Goal: Information Seeking & Learning: Learn about a topic

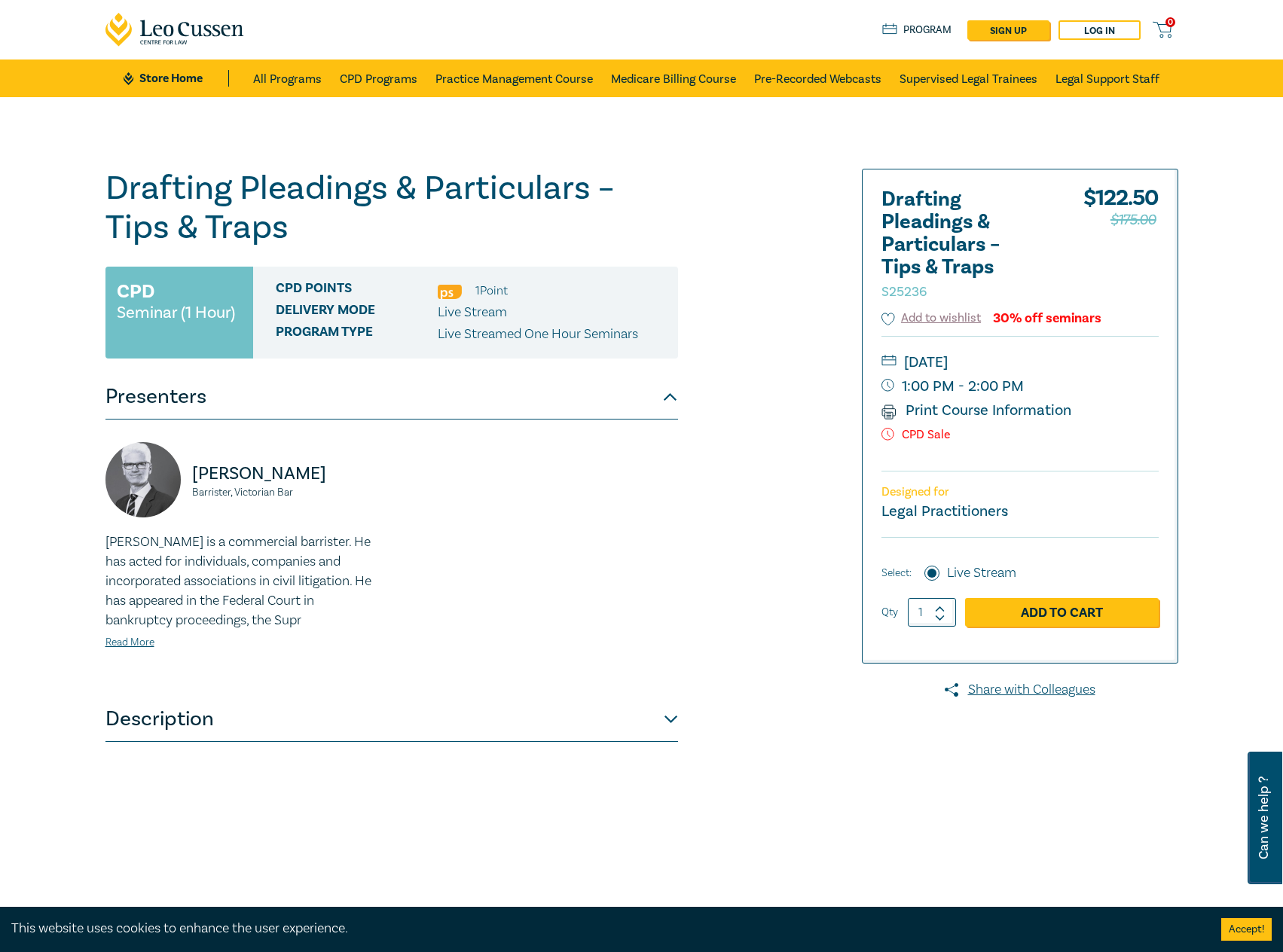
click at [142, 69] on ul "Store Home All Programs CPD Programs Practice Management Course Medicare Billin…" at bounding box center [641, 78] width 1035 height 38
click at [169, 80] on link "Store Home" at bounding box center [176, 79] width 105 height 17
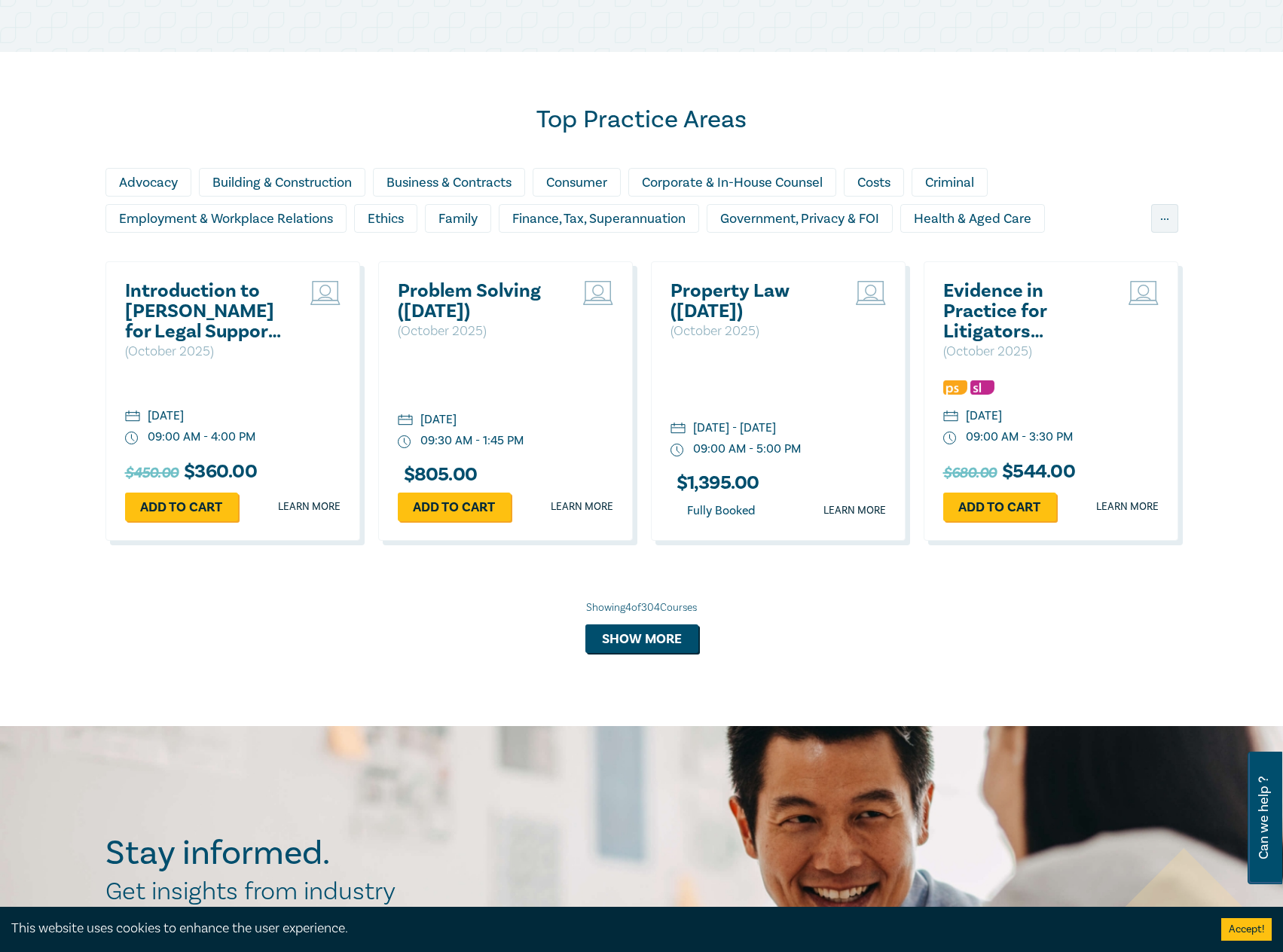
scroll to position [1205, 0]
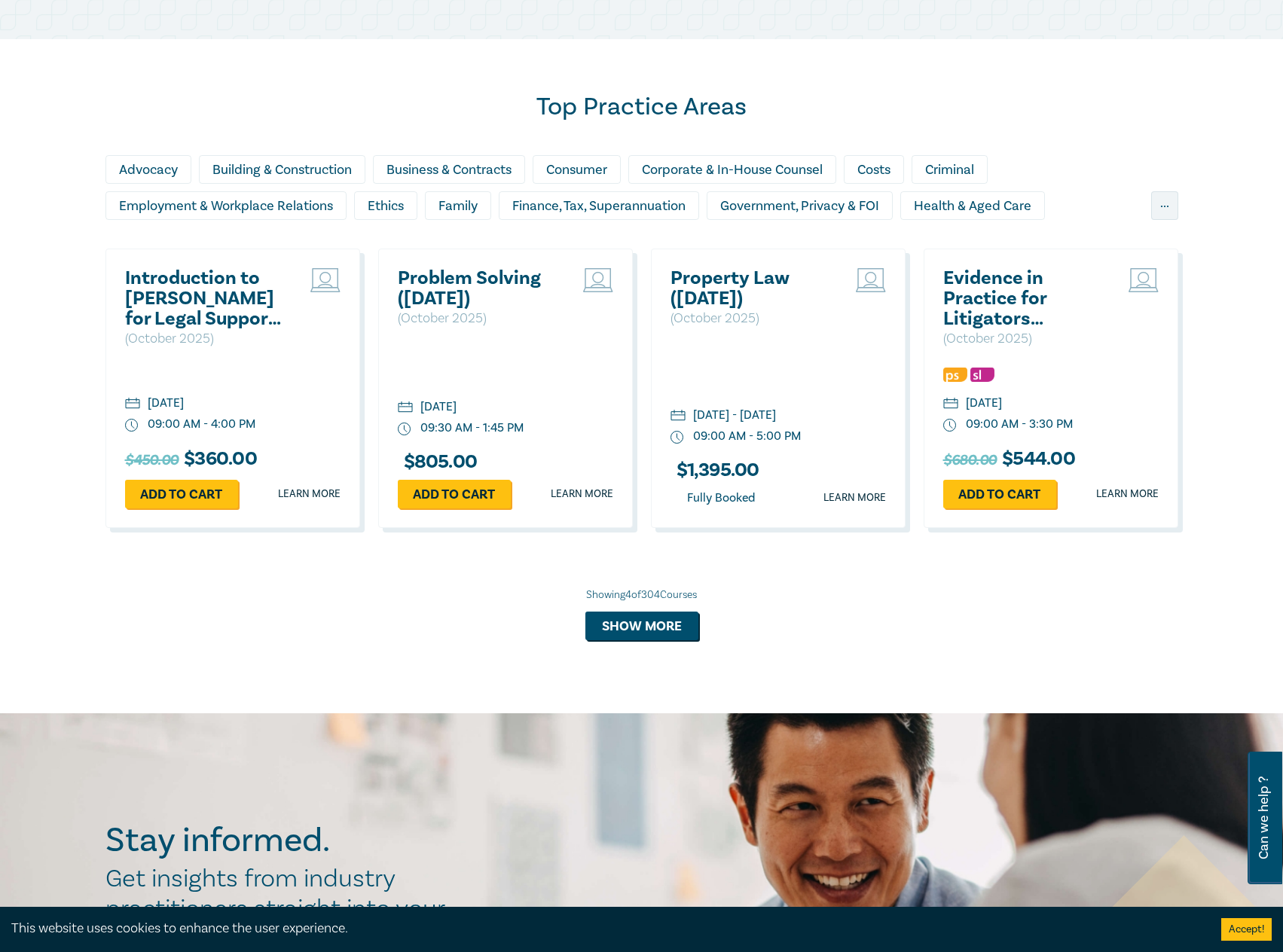
click at [172, 229] on div "Advocacy Building & Construction Business & Contracts Consumer Corporate & In-H…" at bounding box center [642, 202] width 1073 height 93
click at [162, 266] on div "Introduction to Wills for Legal Support Staff (October 2025) ( October 2025 ) F…" at bounding box center [232, 389] width 254 height 279
click at [158, 284] on h2 "Introduction to [PERSON_NAME] for Legal Support Staff ([DATE])" at bounding box center [205, 299] width 162 height 61
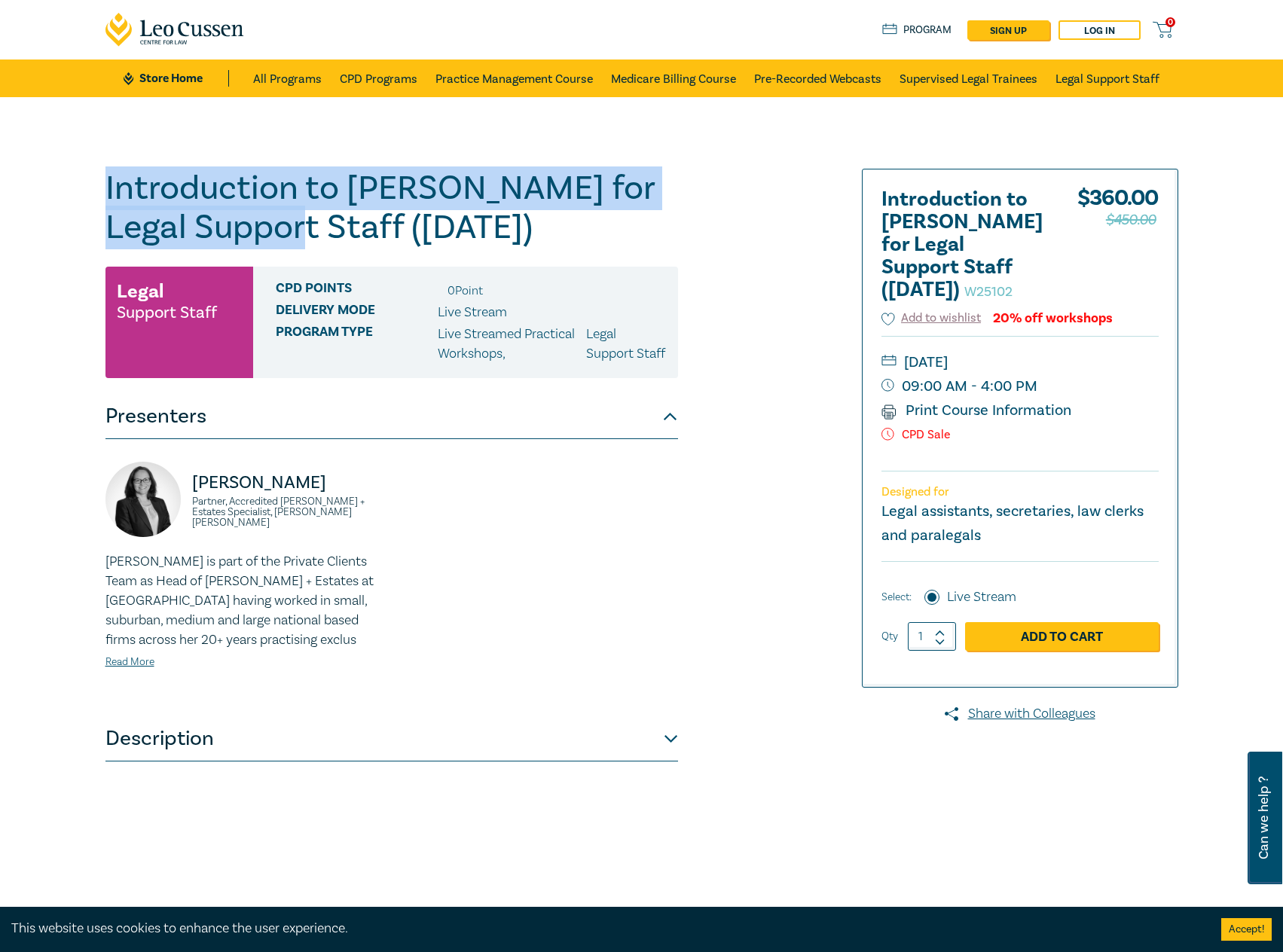
drag, startPoint x: 319, startPoint y: 224, endPoint x: 91, endPoint y: 196, distance: 229.7
click at [91, 196] on div "Introduction to Wills for Legal Support Staff (October 2025) W25102 Legal Suppo…" at bounding box center [641, 545] width 1283 height 896
copy h1 "Introduction to Wills for Legal Support Staff"
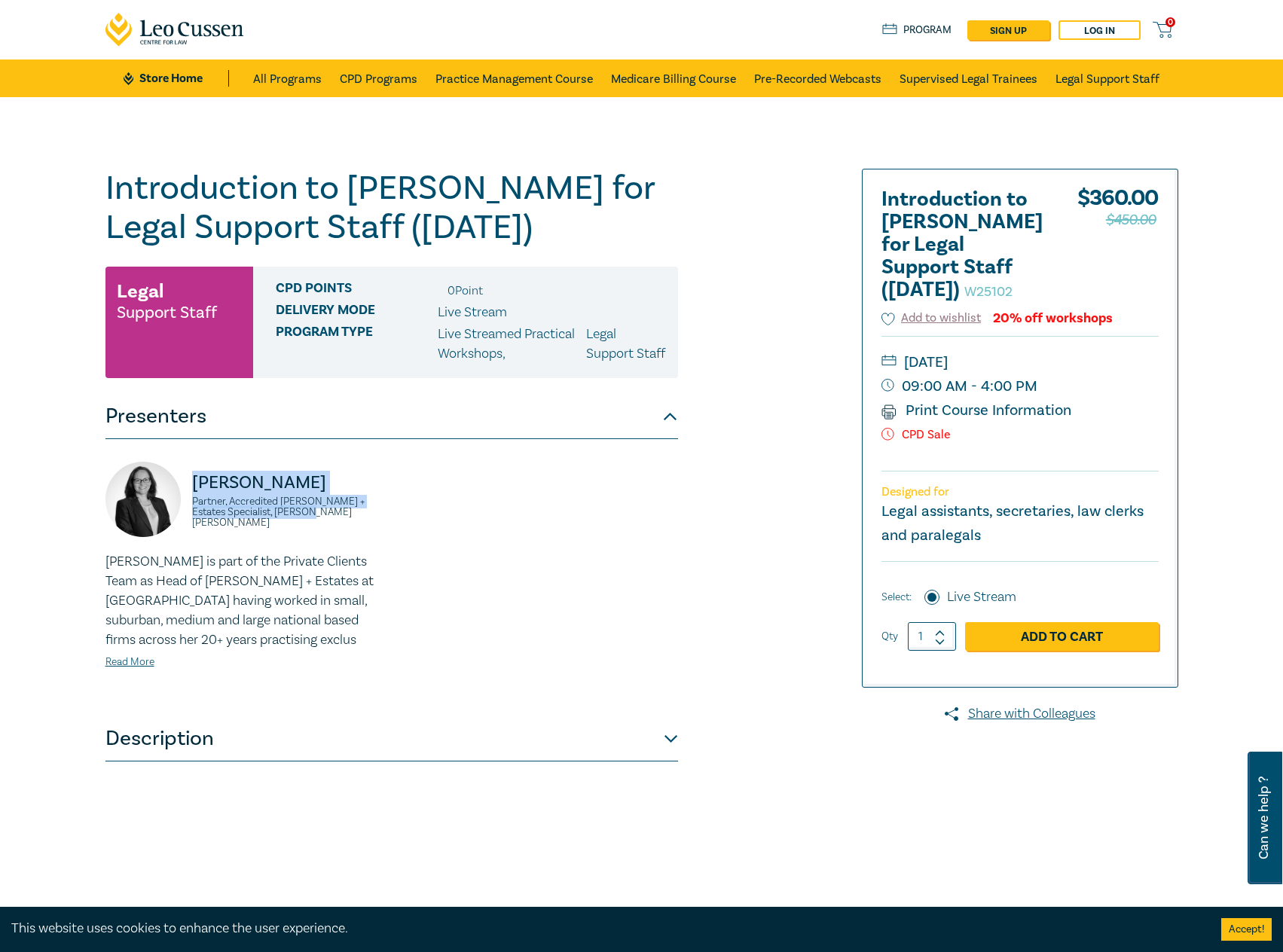
drag, startPoint x: 326, startPoint y: 542, endPoint x: 185, endPoint y: 513, distance: 144.0
click at [185, 513] on div "Naomi Guyett Partner, Accredited Wills + Estates Specialist, Danaher Moulton" at bounding box center [244, 507] width 278 height 91
copy div "Naomi Guyett Partner, Accredited Wills + Estates Specialist, Danaher Moulton"
click at [232, 495] on p "Naomi Guyett" at bounding box center [288, 483] width 191 height 24
drag, startPoint x: 244, startPoint y: 505, endPoint x: 169, endPoint y: 505, distance: 75.0
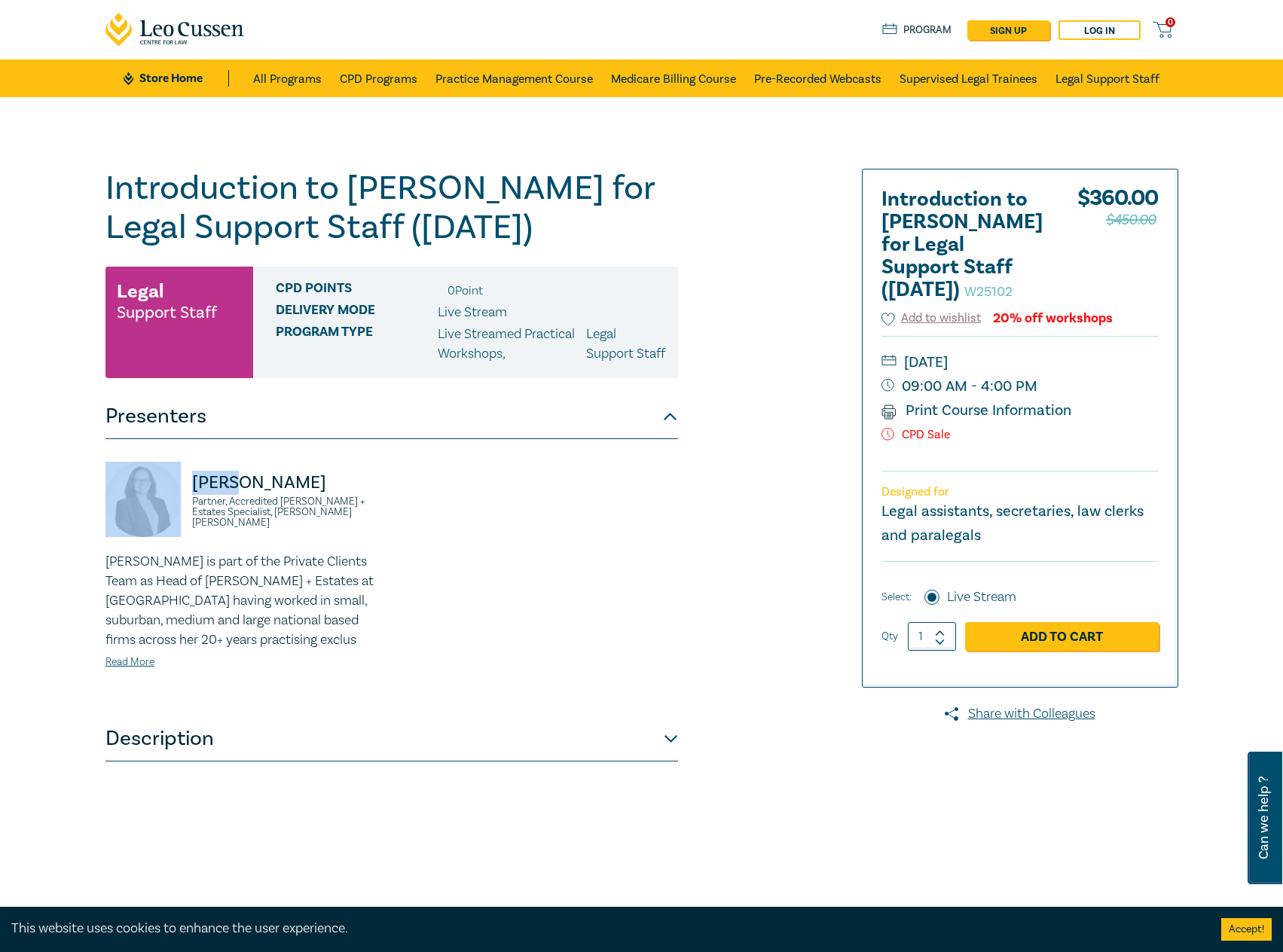
click at [169, 505] on div "Naomi Guyett Partner, Accredited Wills + Estates Specialist, Danaher Moulton" at bounding box center [244, 507] width 278 height 91
copy div "Naomi"
click at [171, 78] on link "Store Home" at bounding box center [176, 79] width 105 height 17
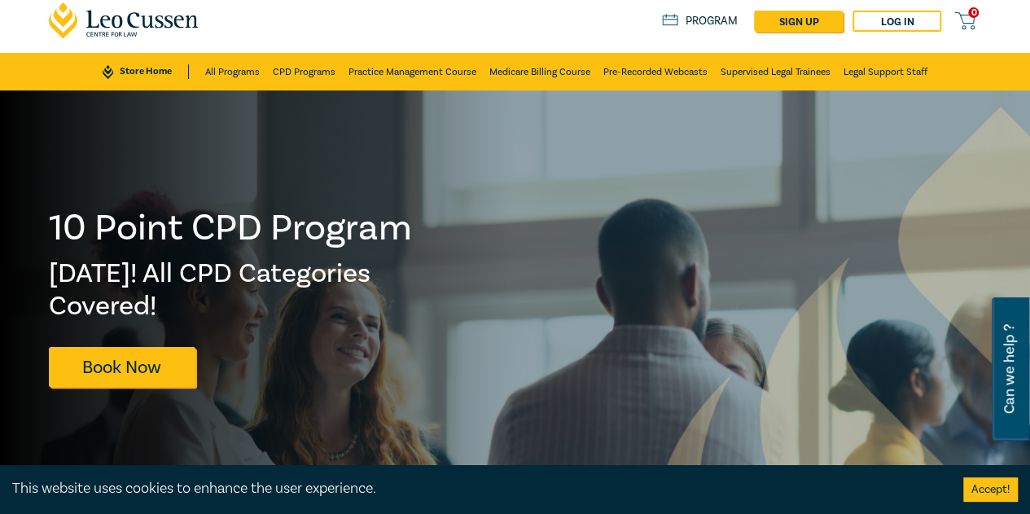
scroll to position [163, 0]
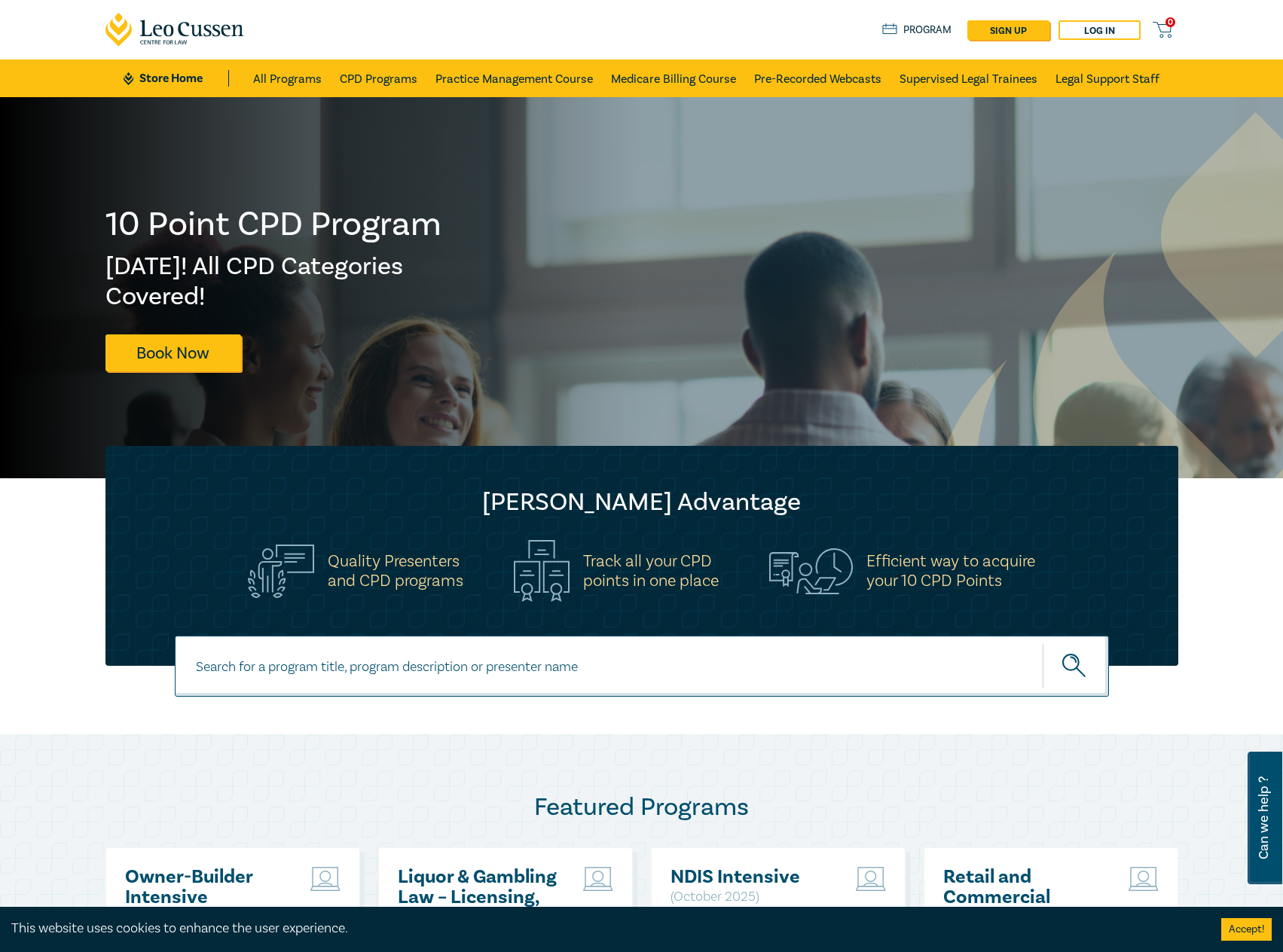
click at [166, 80] on link "Store Home" at bounding box center [176, 79] width 105 height 17
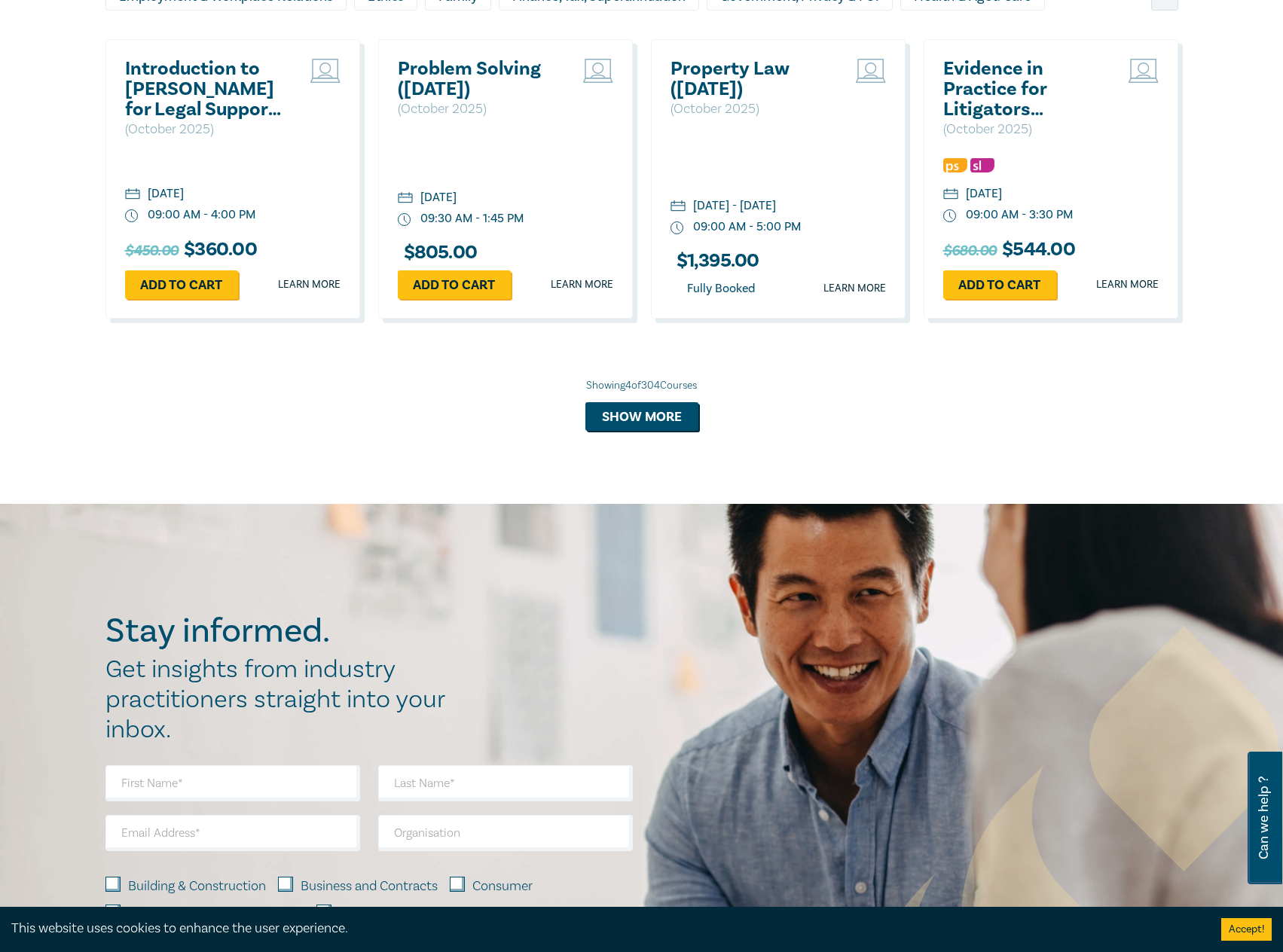
scroll to position [1582, 0]
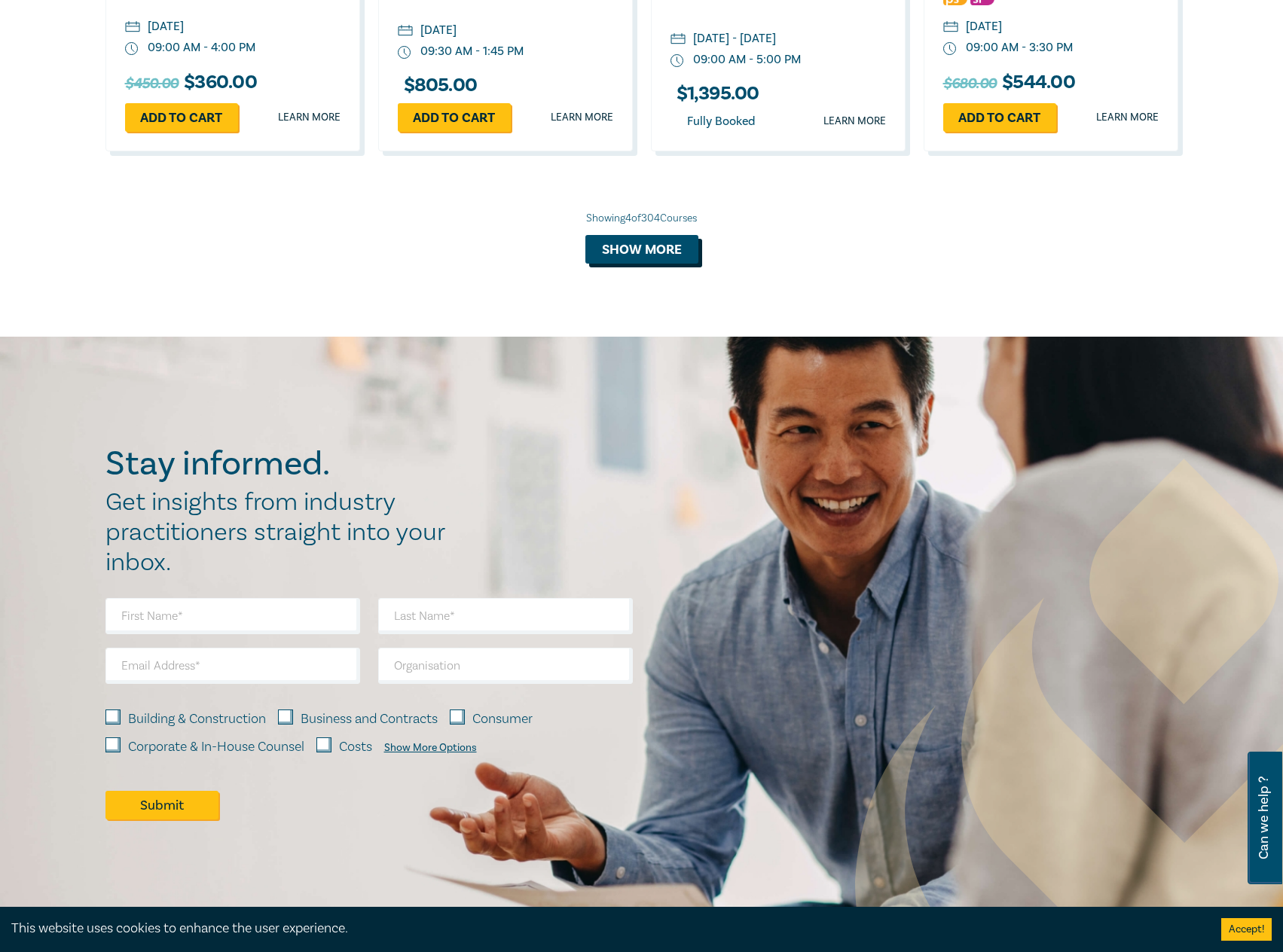
click at [649, 251] on button "Show more" at bounding box center [642, 249] width 113 height 29
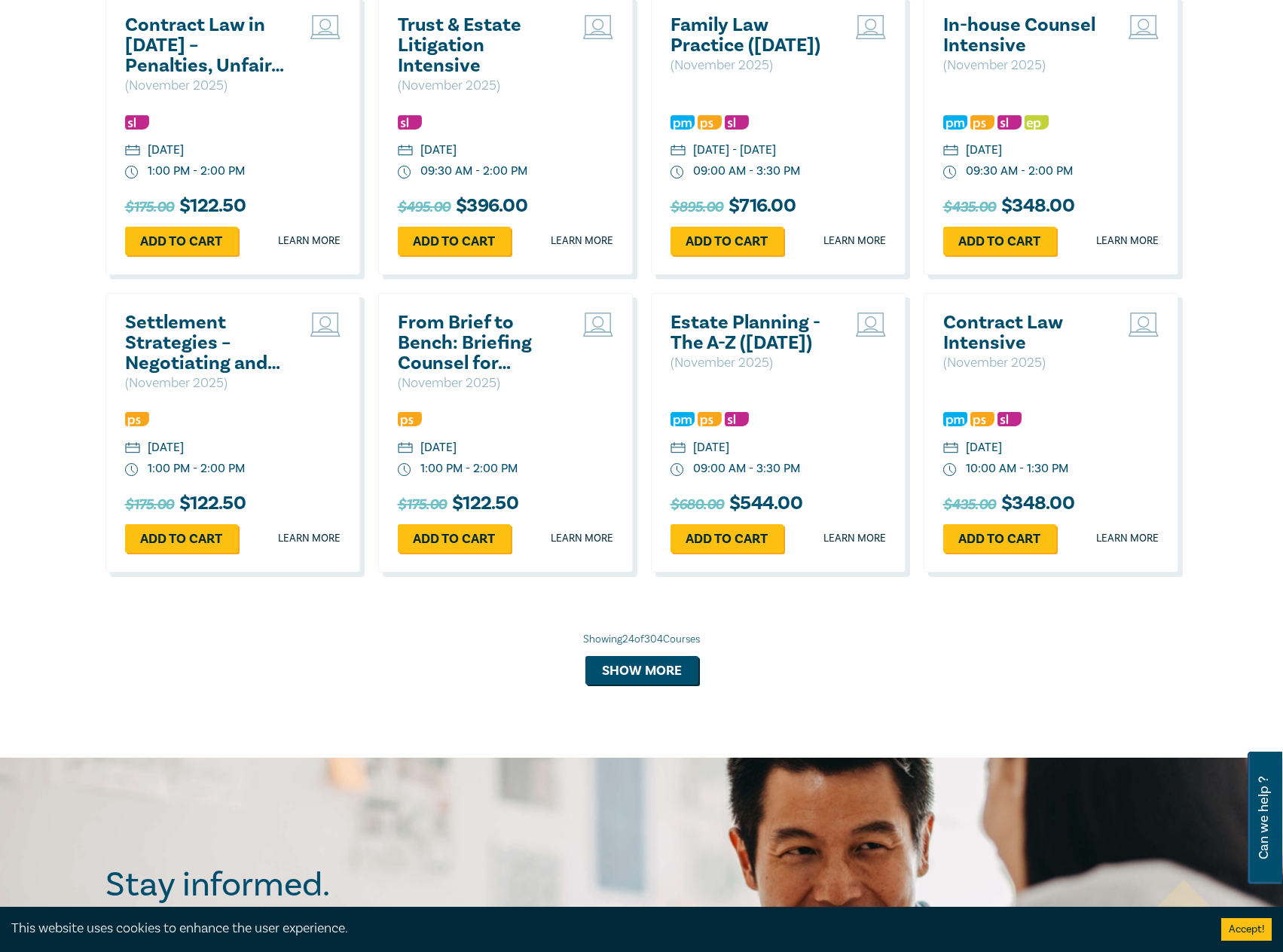
scroll to position [2788, 0]
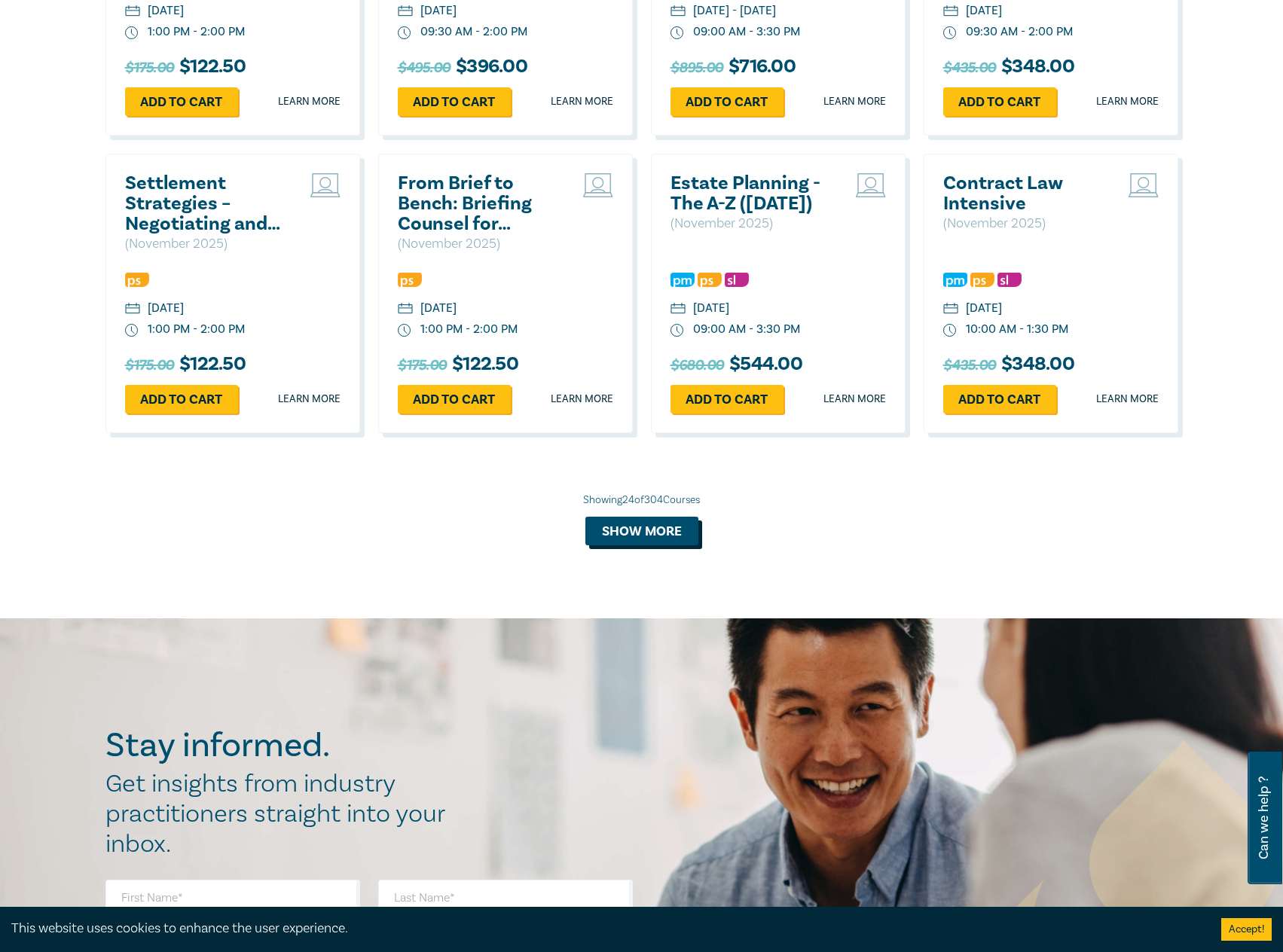
click at [638, 545] on button "Show more" at bounding box center [642, 531] width 113 height 29
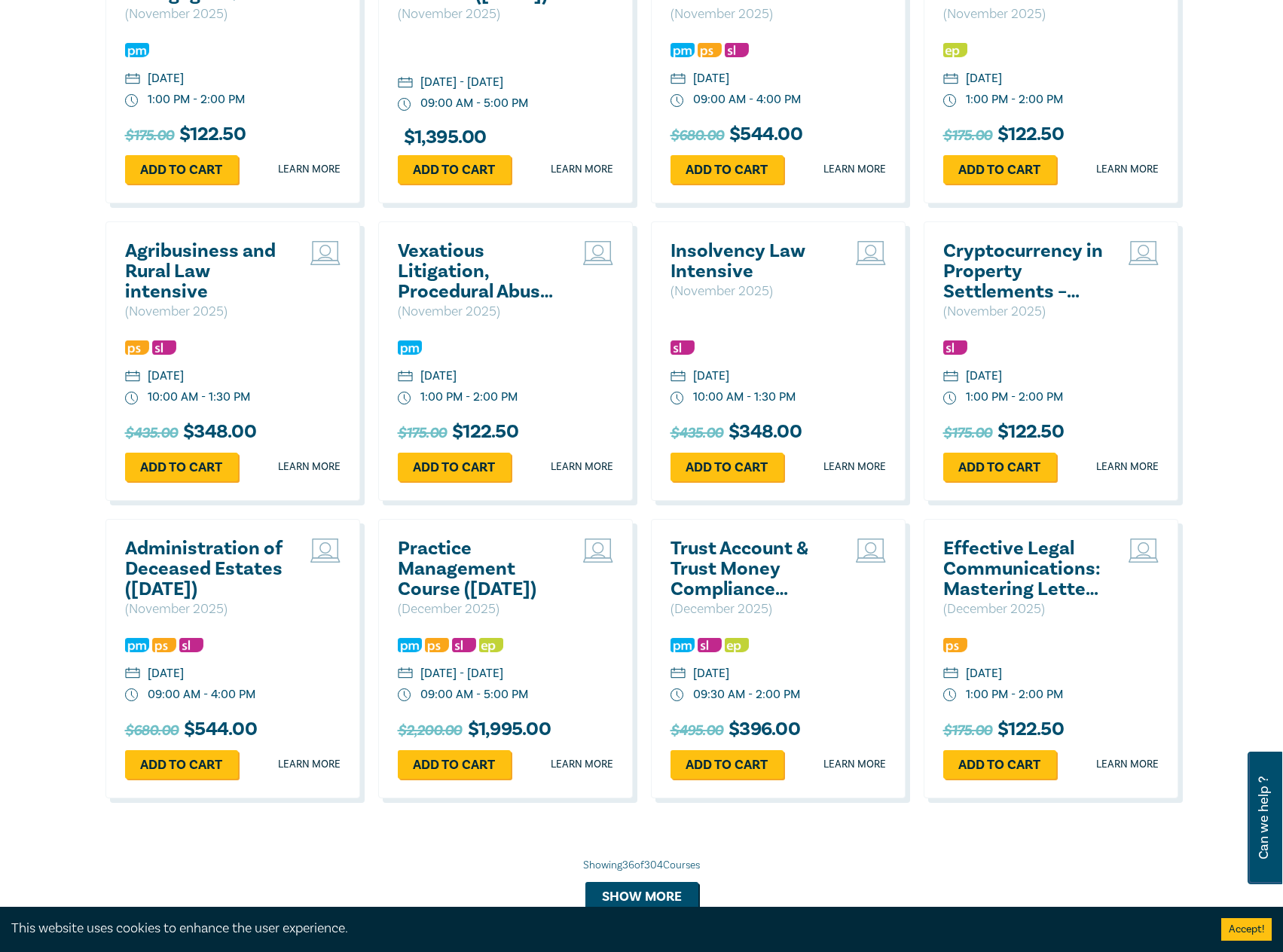
scroll to position [3691, 0]
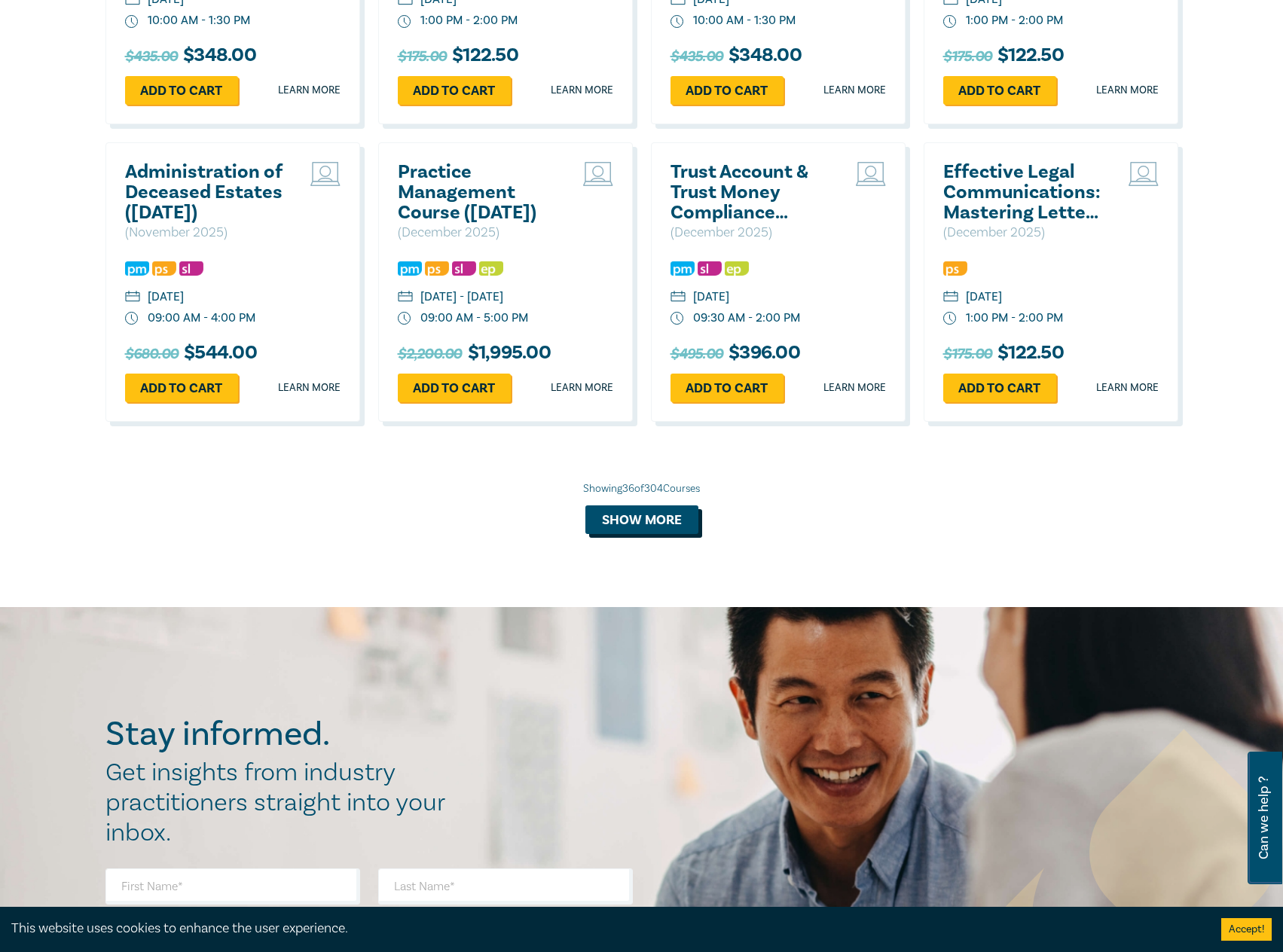
click at [653, 534] on button "Show more" at bounding box center [642, 519] width 113 height 29
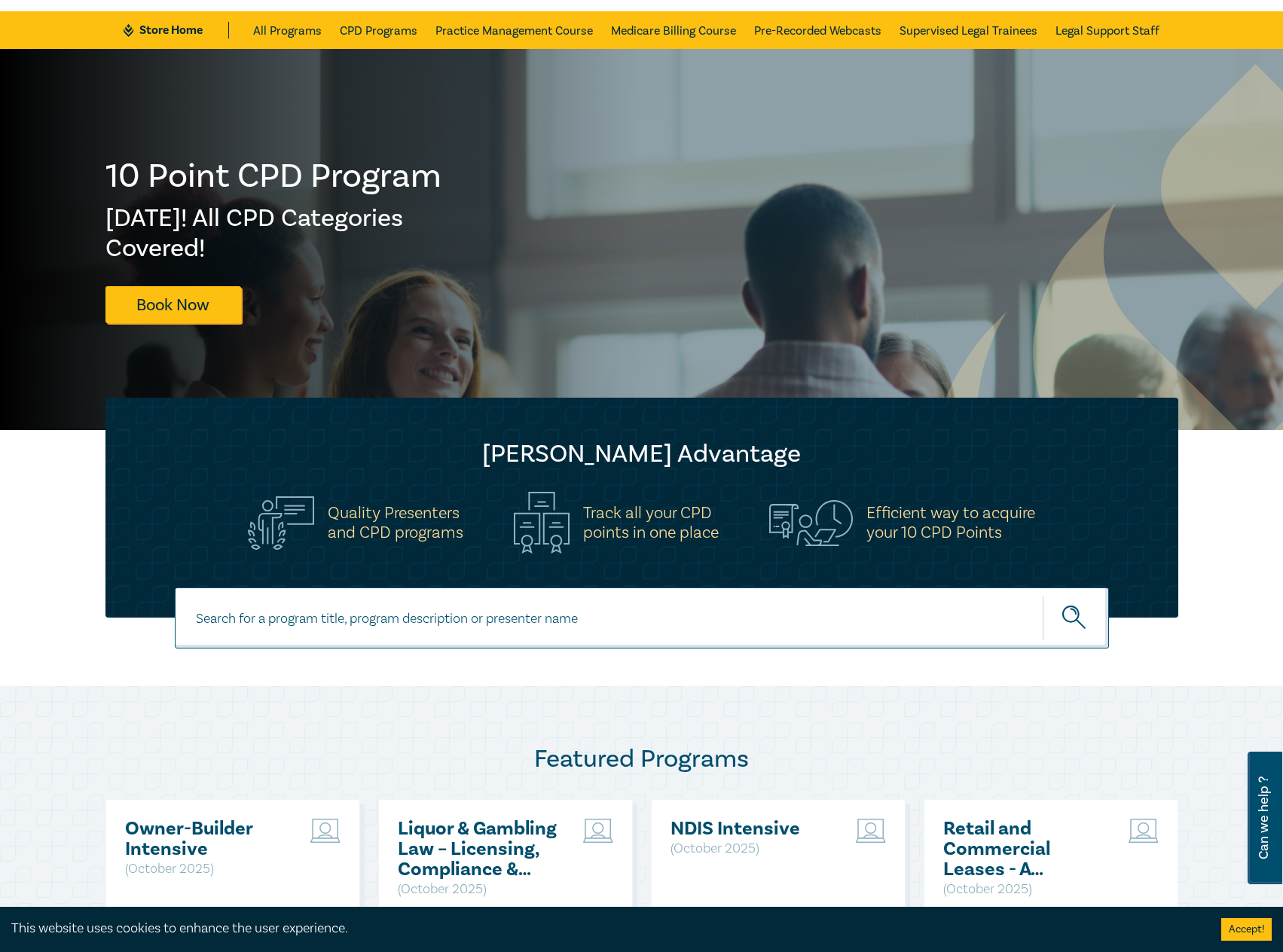
scroll to position [0, 0]
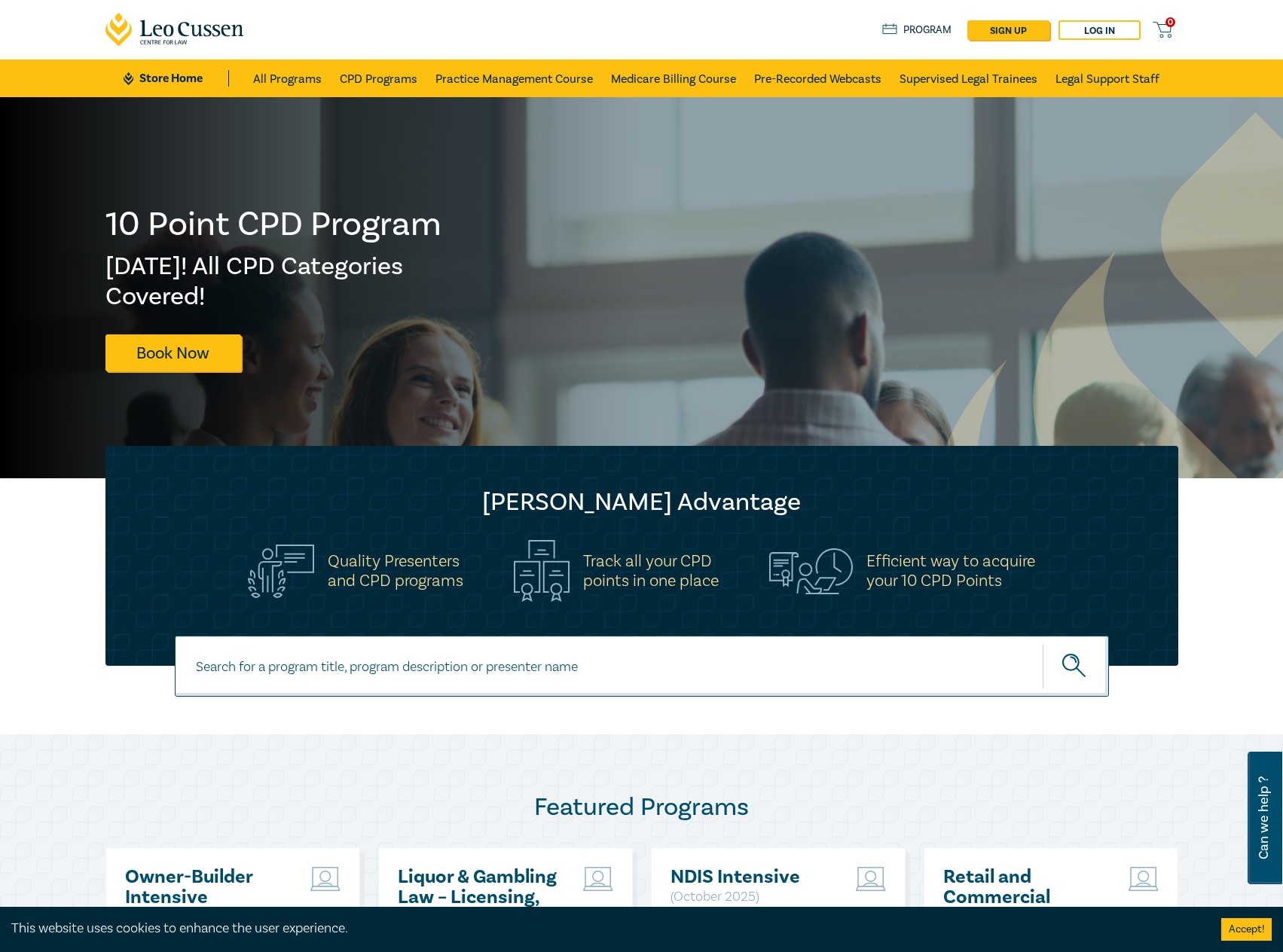
click at [176, 67] on ul "Store Home All Programs CPD Programs Practice Management Course Medicare Billin…" at bounding box center [641, 78] width 1035 height 38
click at [156, 83] on link "Store Home" at bounding box center [176, 79] width 105 height 17
click at [275, 83] on link "All Programs" at bounding box center [288, 78] width 68 height 38
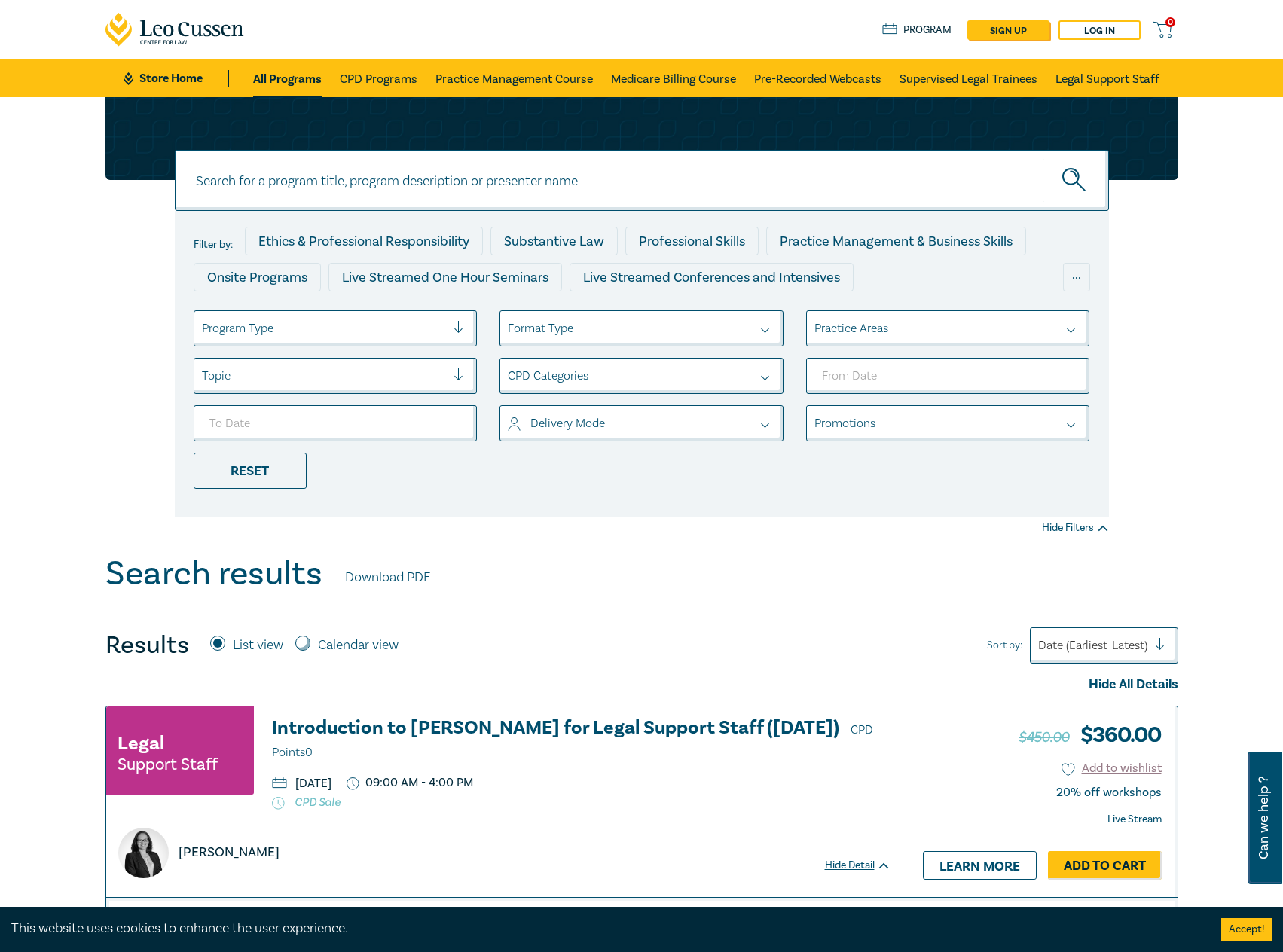
click at [495, 180] on input at bounding box center [642, 180] width 934 height 61
click at [799, 68] on link "Pre-Recorded Webcasts" at bounding box center [818, 78] width 128 height 38
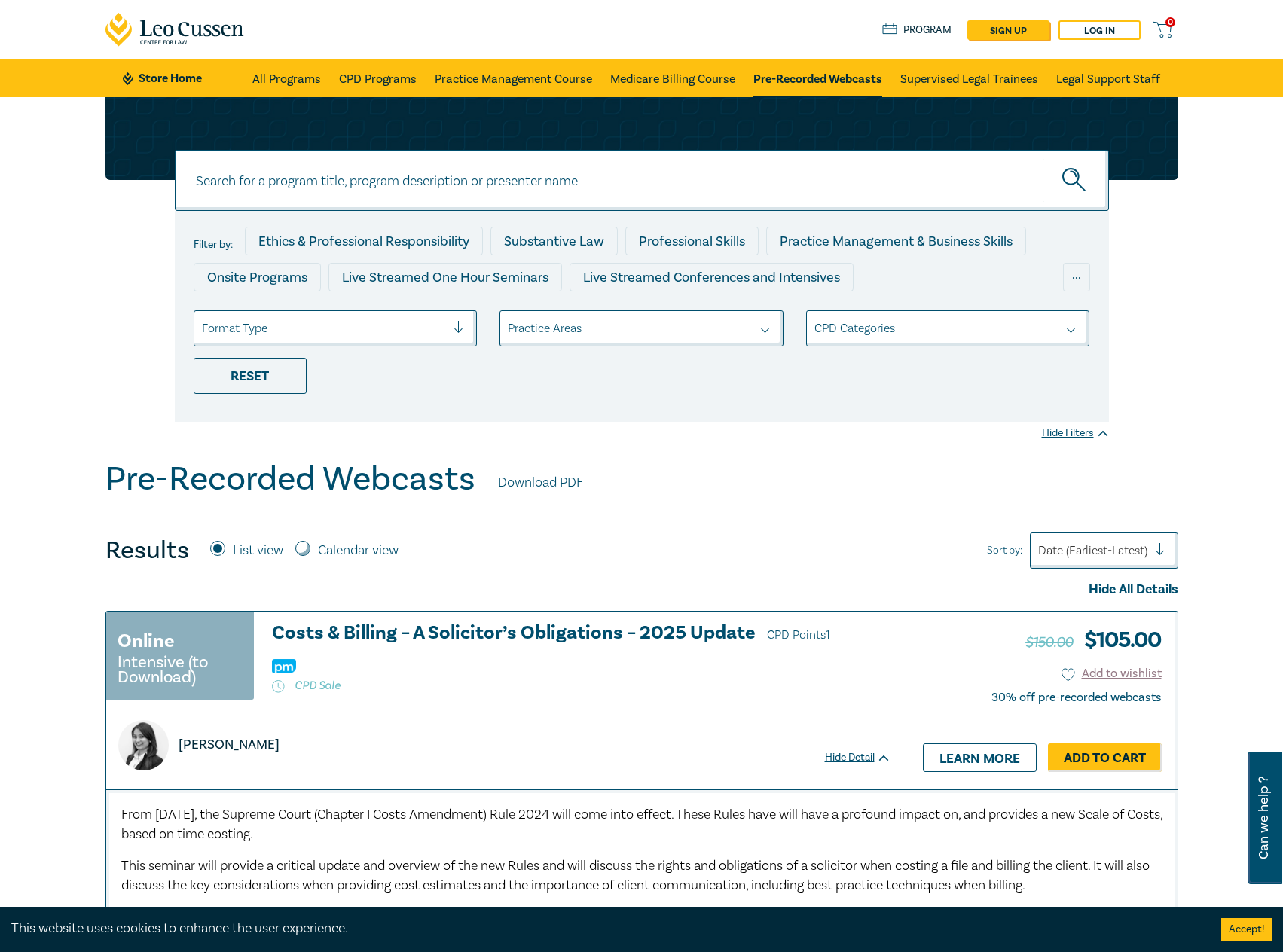
click at [470, 165] on input at bounding box center [642, 180] width 934 height 61
type input "property law intensive"
click at [1042, 157] on button "submit" at bounding box center [1076, 180] width 67 height 46
